Goal: Contribute content: Contribute content

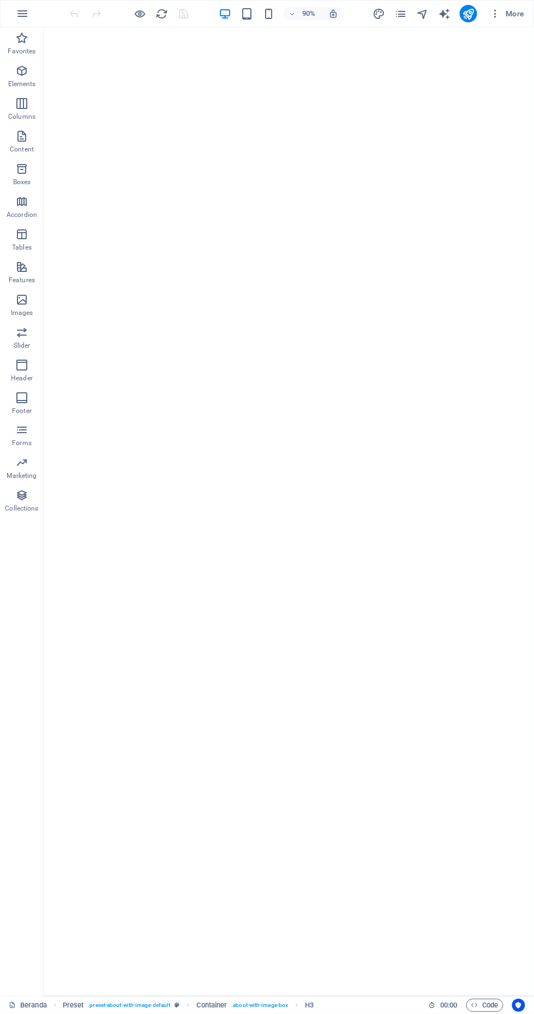
click at [140, 8] on icon "button" at bounding box center [140, 14] width 13 height 13
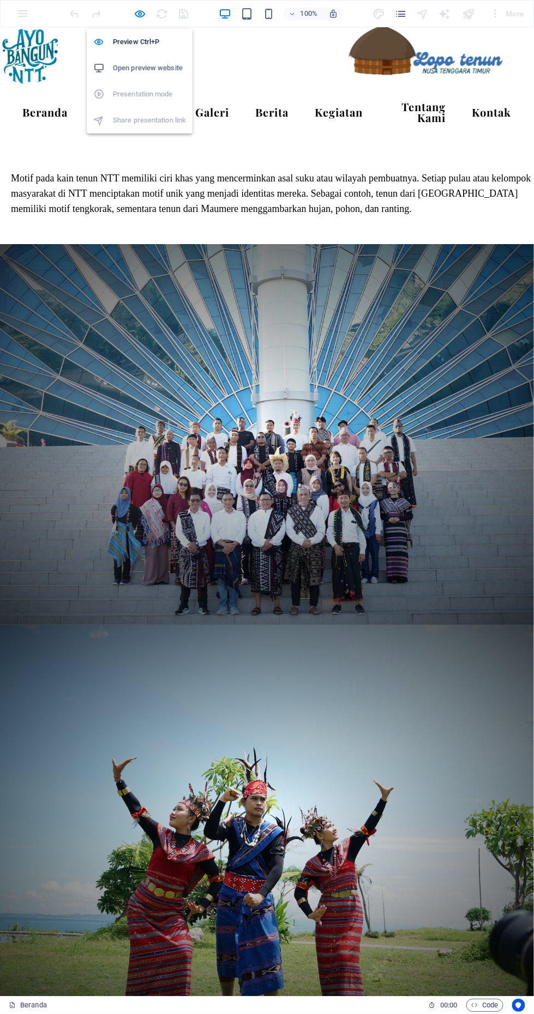
click at [291, 98] on link "Berita" at bounding box center [271, 112] width 51 height 28
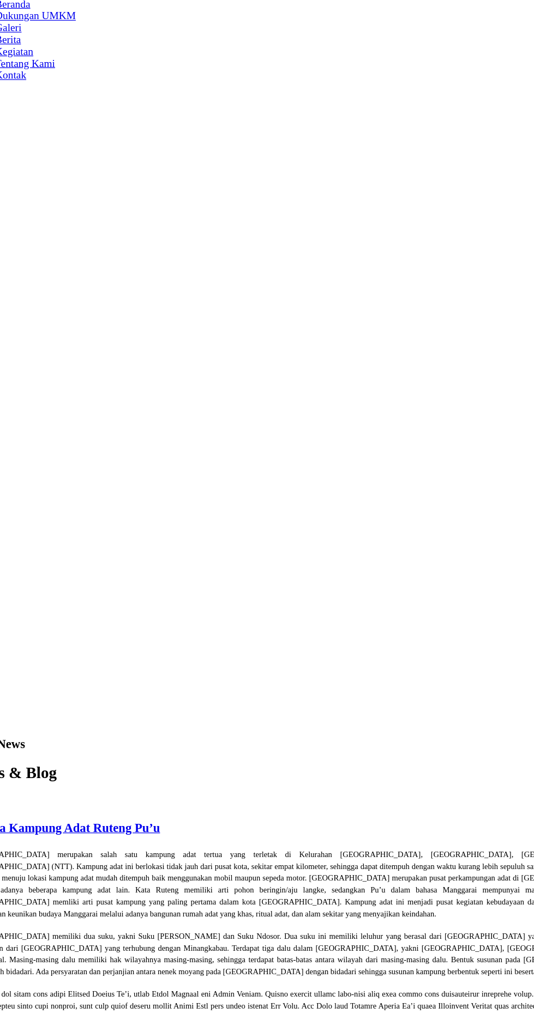
scroll to position [472, 0]
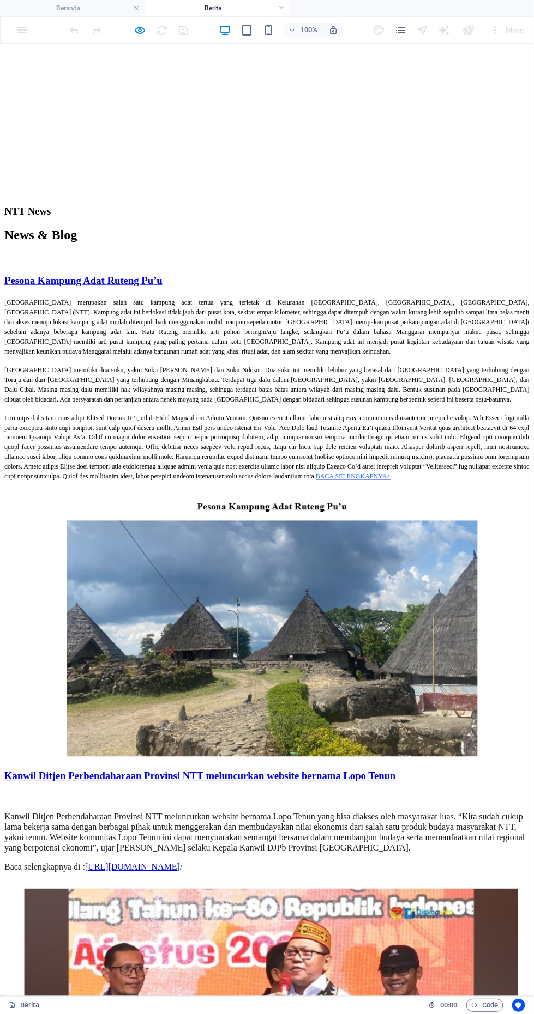
click at [140, 29] on icon "button" at bounding box center [140, 30] width 13 height 13
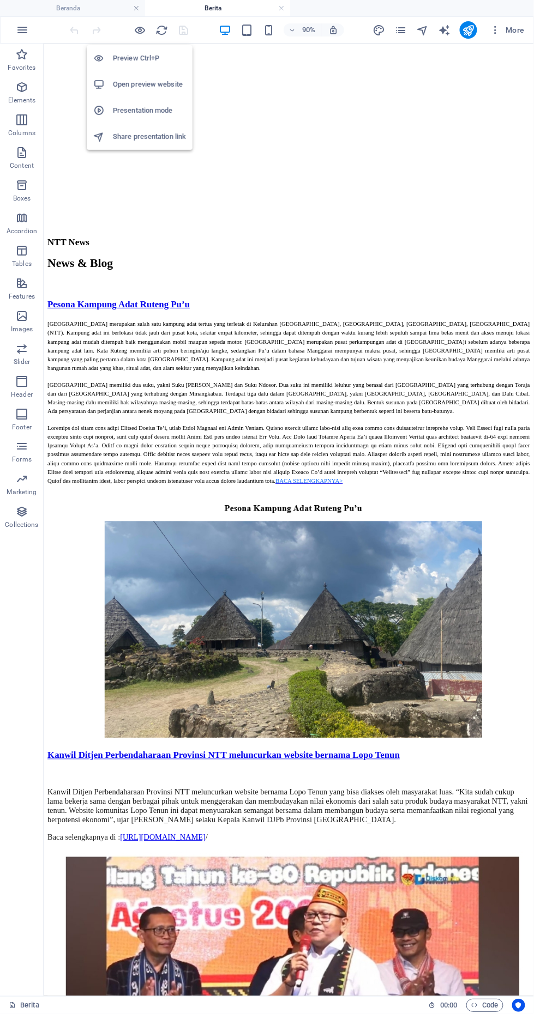
scroll to position [470, 0]
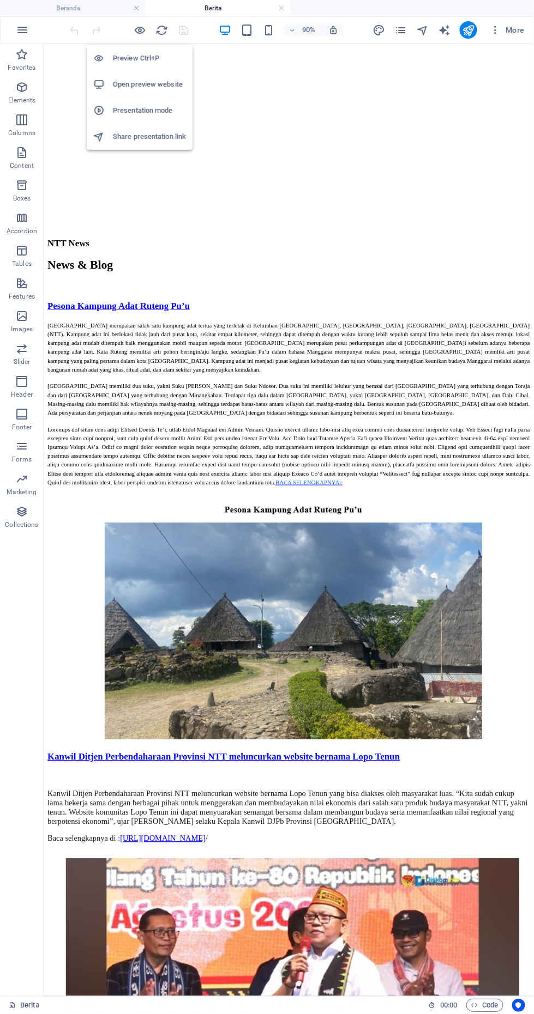
click at [161, 403] on div "[GEOGRAPHIC_DATA] merupakan salah satu kampung adat tertua yang terletak di Kel…" at bounding box center [315, 443] width 536 height 184
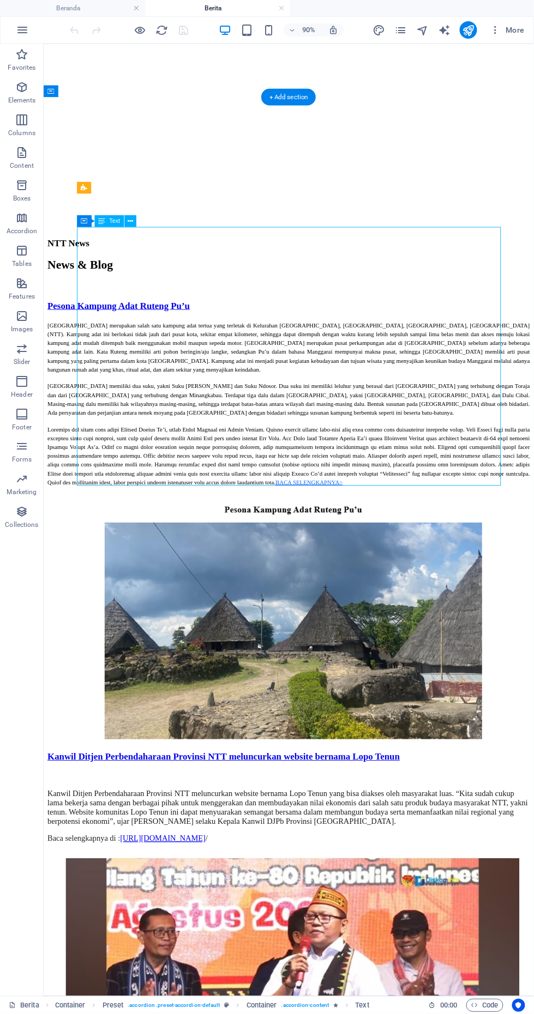
click at [205, 351] on div "[GEOGRAPHIC_DATA] merupakan salah satu kampung adat tertua yang terletak di Kel…" at bounding box center [315, 443] width 536 height 184
click at [197, 351] on div "[GEOGRAPHIC_DATA] merupakan salah satu kampung adat tertua yang terletak di Kel…" at bounding box center [315, 443] width 536 height 184
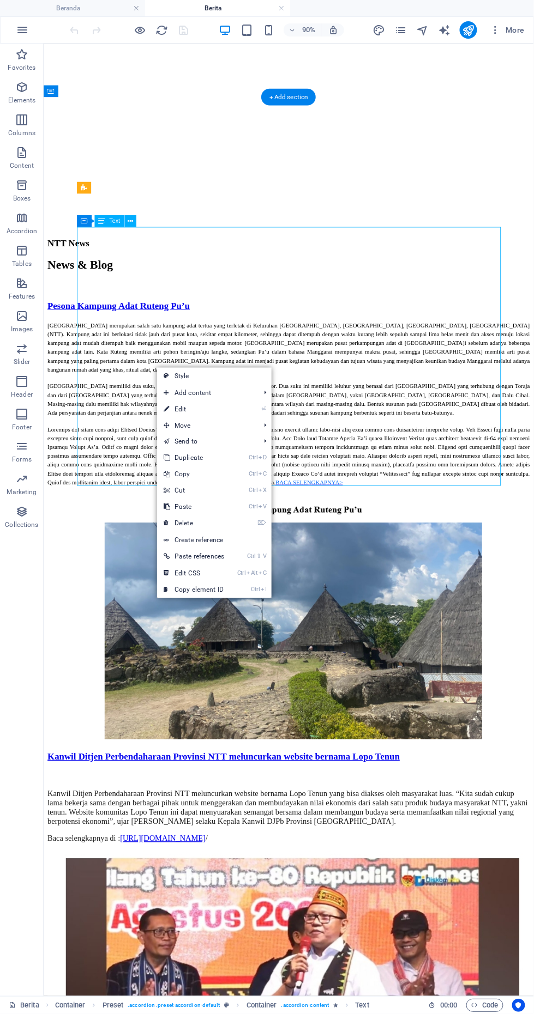
click at [169, 406] on icon at bounding box center [166, 409] width 5 height 16
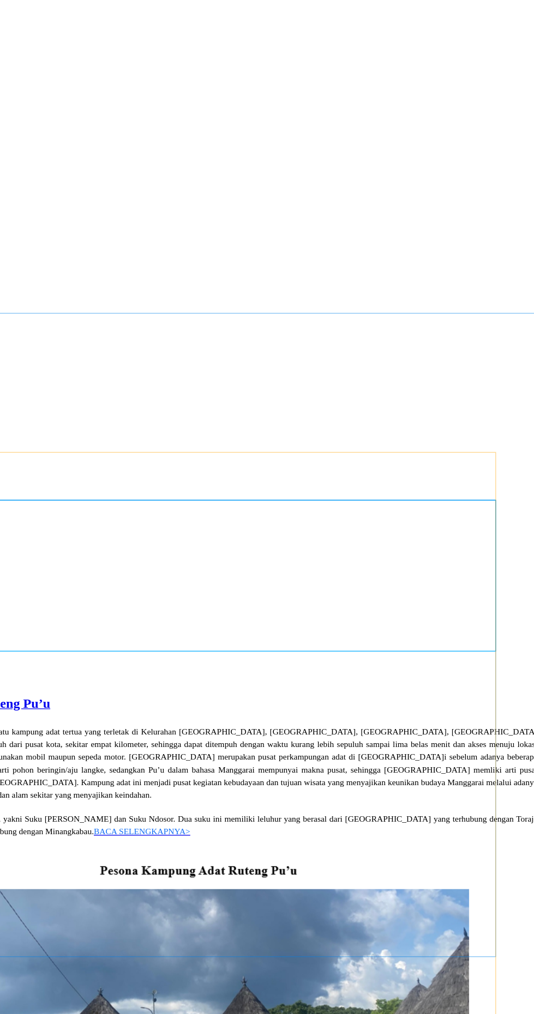
scroll to position [0, 0]
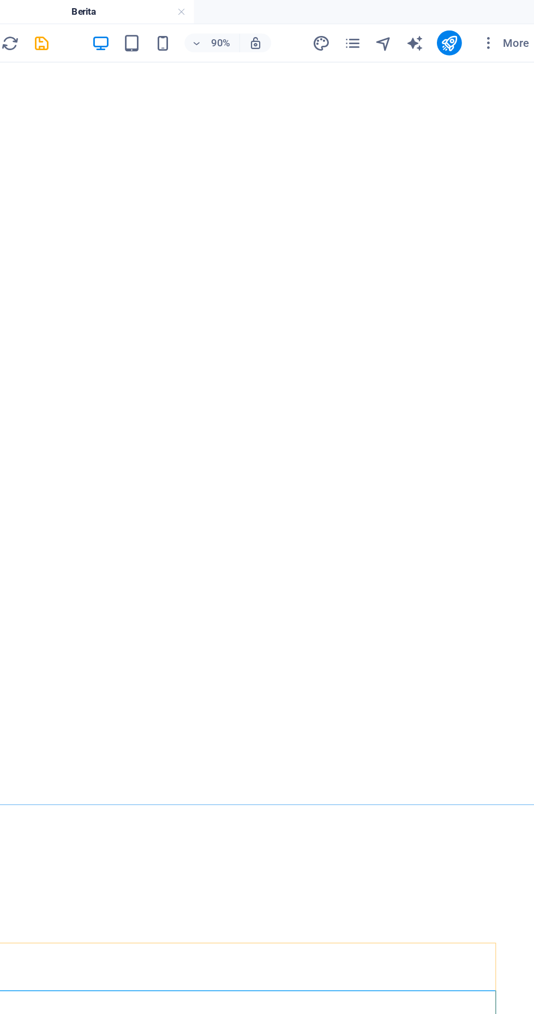
click at [186, 31] on icon "save" at bounding box center [184, 30] width 13 height 13
click at [468, 28] on icon "publish" at bounding box center [468, 30] width 13 height 13
